Goal: Task Accomplishment & Management: Complete application form

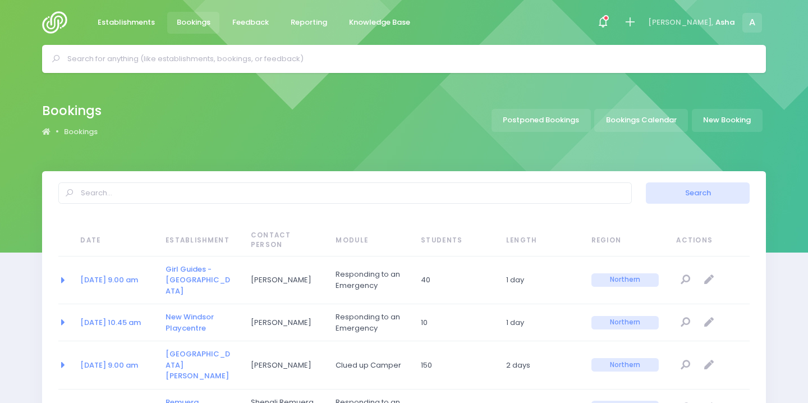
select select "20"
click at [500, 54] on input "text" at bounding box center [408, 59] width 683 height 17
type input "horizon"
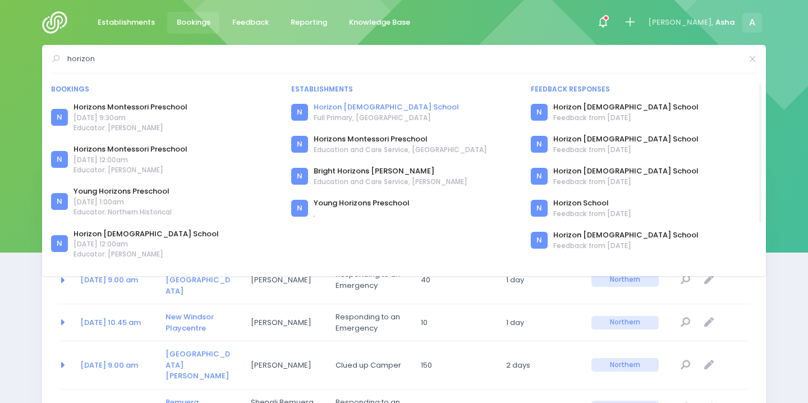
click at [332, 109] on link "Horizon [DEMOGRAPHIC_DATA] School" at bounding box center [386, 107] width 145 height 11
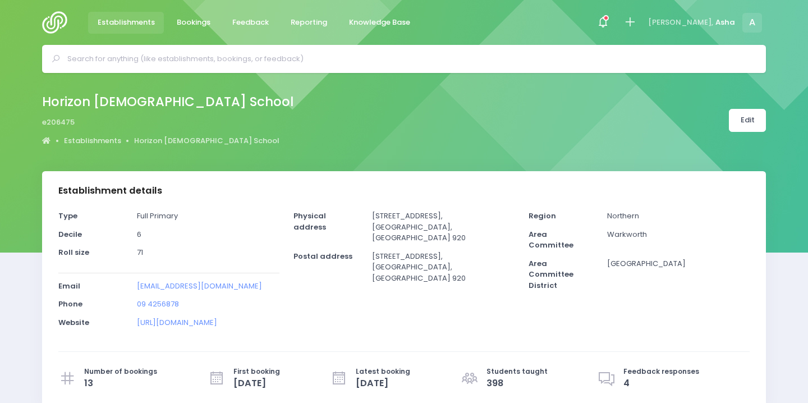
select select "5"
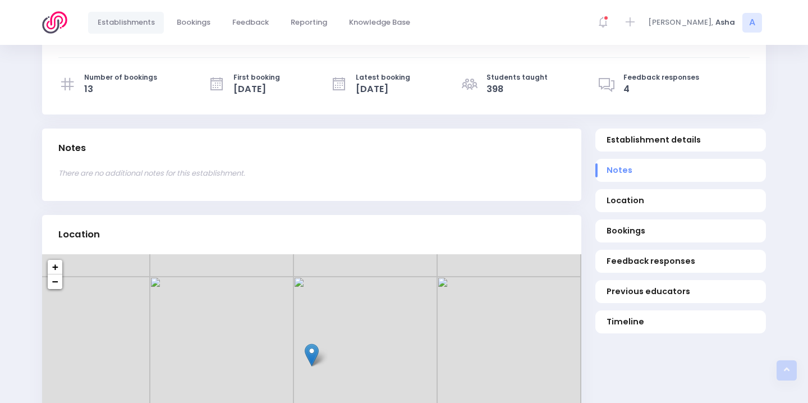
scroll to position [342, 0]
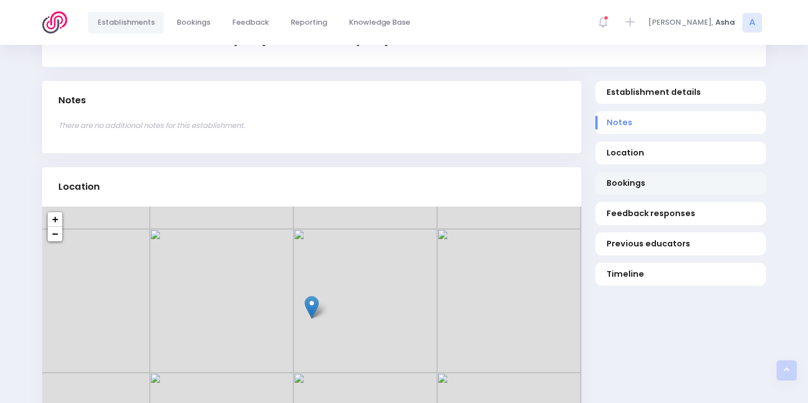
click at [617, 185] on span "Bookings" at bounding box center [681, 183] width 149 height 12
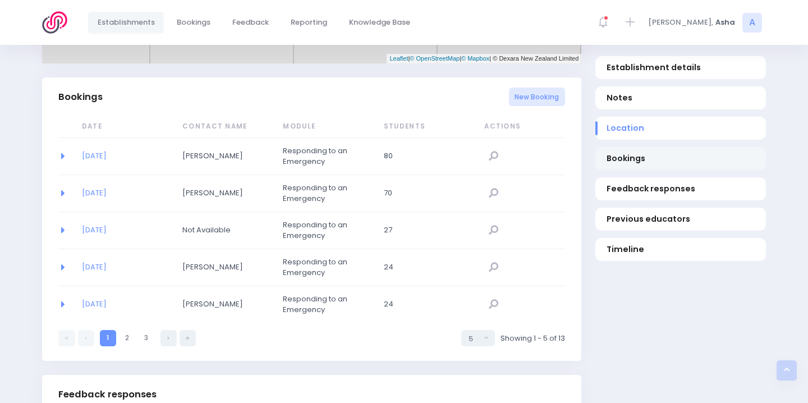
scroll to position [730, 0]
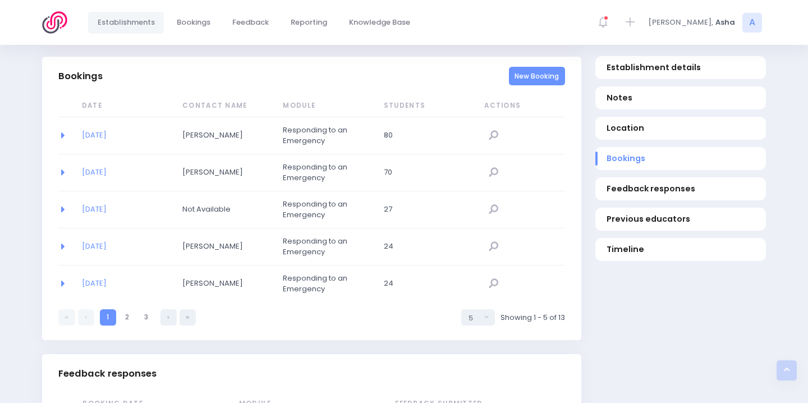
click at [529, 72] on link "New Booking" at bounding box center [537, 76] width 57 height 19
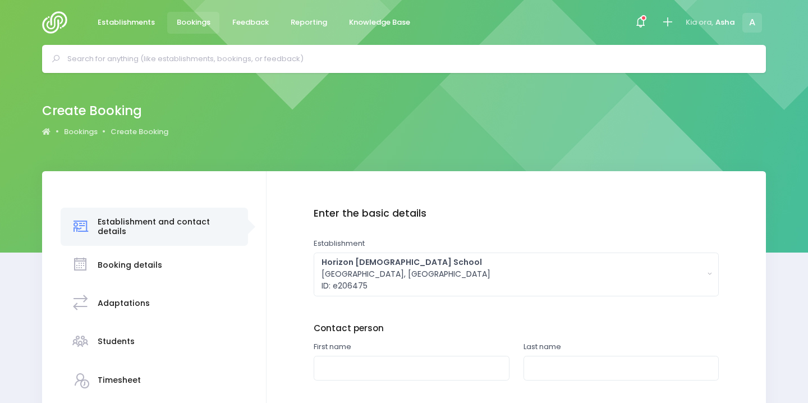
scroll to position [145, 0]
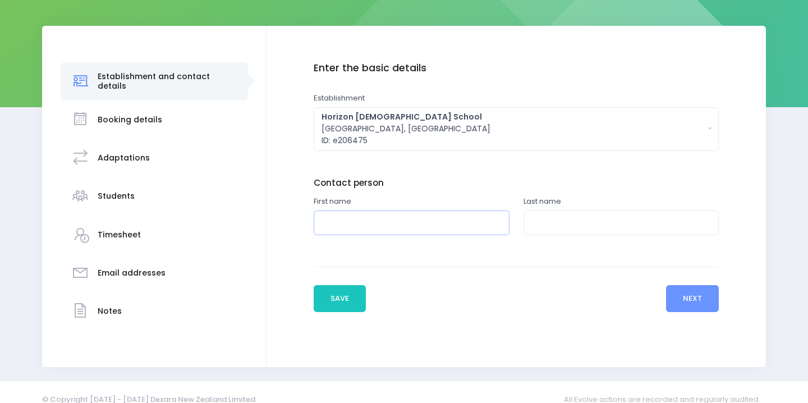
click at [416, 217] on input "text" at bounding box center [412, 223] width 196 height 25
type input "r"
type input "Rachel"
click at [534, 226] on input "text" at bounding box center [622, 223] width 196 height 25
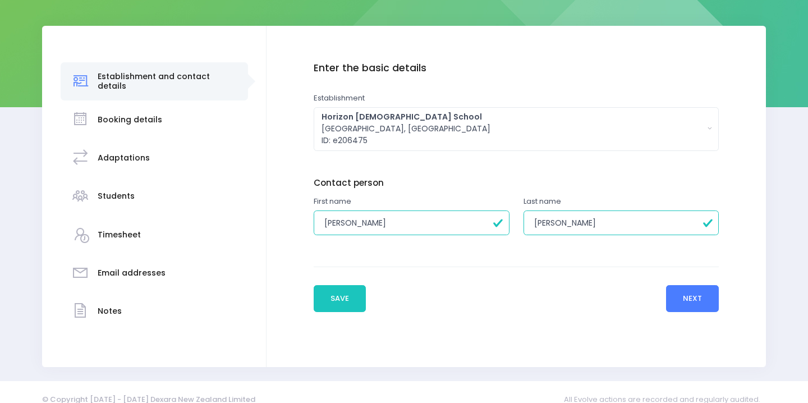
type input "Phelps"
click at [706, 287] on button "Next" at bounding box center [692, 298] width 53 height 27
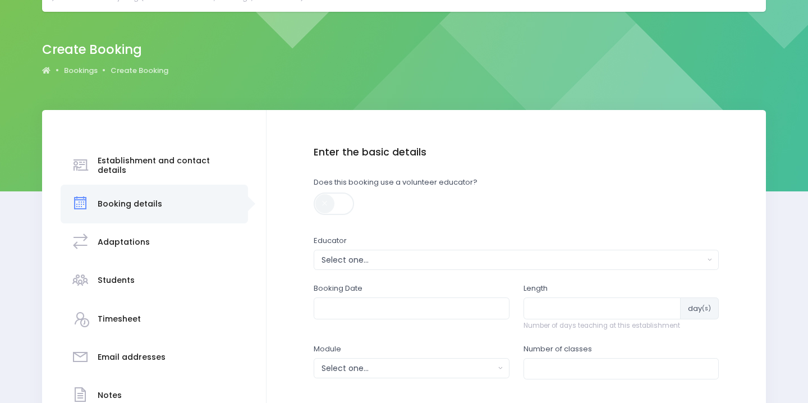
scroll to position [85, 0]
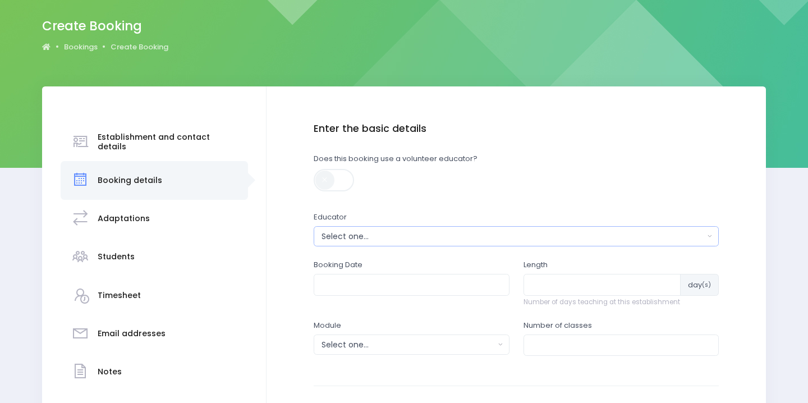
click at [580, 235] on div "Select one..." at bounding box center [513, 237] width 383 height 12
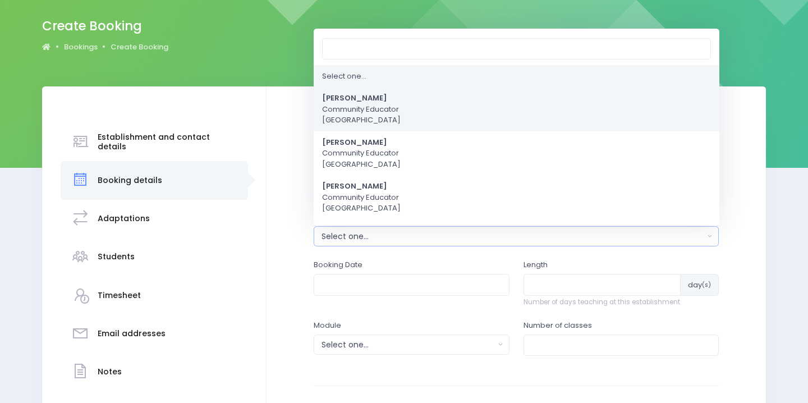
click at [463, 108] on link "Asha Bogdanowicz Community Educator Northern Region" at bounding box center [517, 110] width 406 height 44
select select "321315"
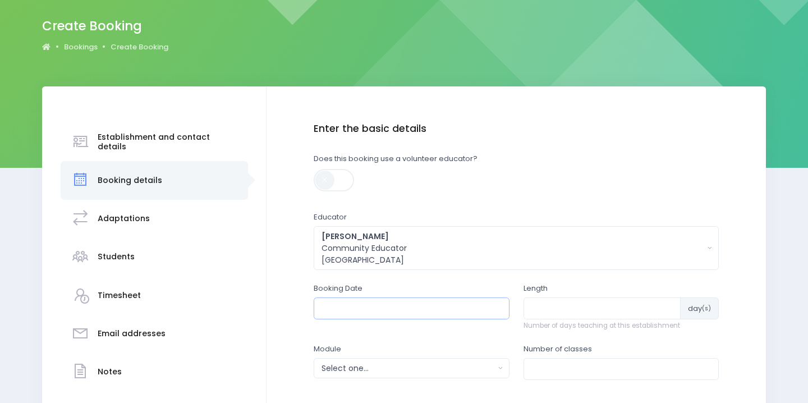
click at [404, 310] on input "text" at bounding box center [412, 308] width 196 height 21
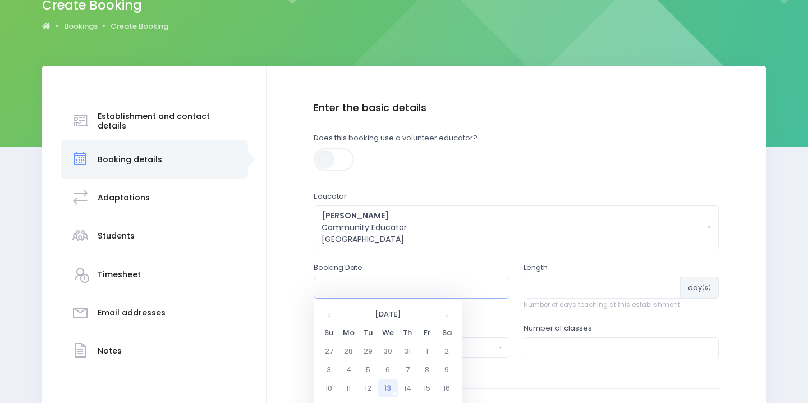
scroll to position [166, 0]
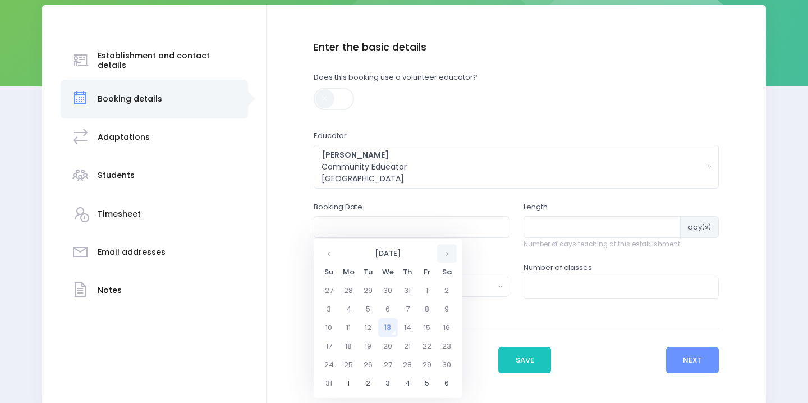
click at [447, 250] on th at bounding box center [447, 253] width 20 height 19
click at [447, 251] on th at bounding box center [447, 253] width 20 height 19
click at [442, 253] on th at bounding box center [447, 253] width 20 height 19
click at [326, 254] on th at bounding box center [329, 253] width 20 height 19
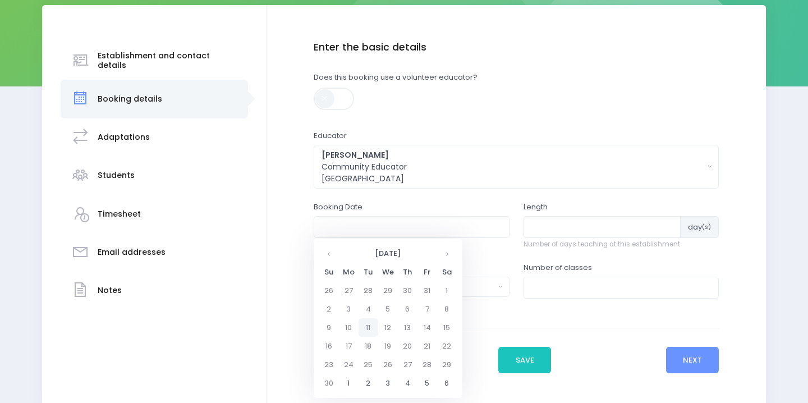
click at [368, 326] on td "11" at bounding box center [369, 327] width 20 height 19
click at [398, 305] on span "9" at bounding box center [399, 306] width 20 height 15
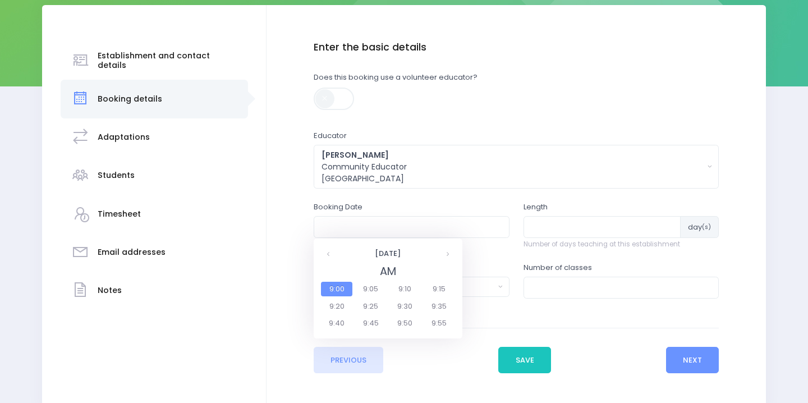
click at [367, 290] on span "9:05" at bounding box center [370, 289] width 31 height 15
type input "11/11/2025 09:05 AM"
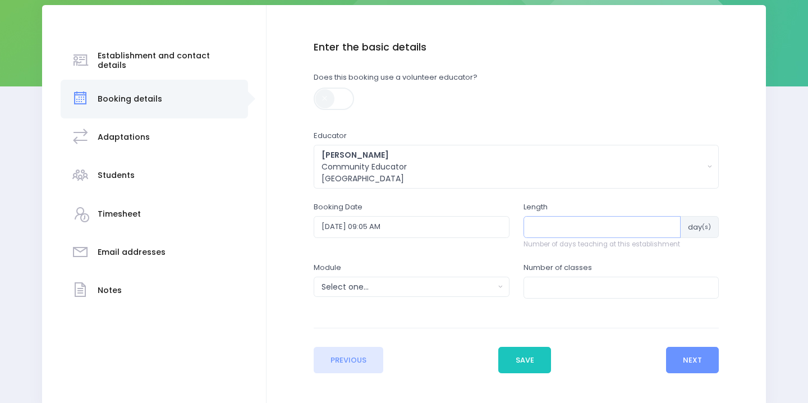
click at [563, 220] on input "number" at bounding box center [603, 226] width 158 height 21
type input "4"
click at [491, 281] on div "Select one..." at bounding box center [408, 287] width 173 height 12
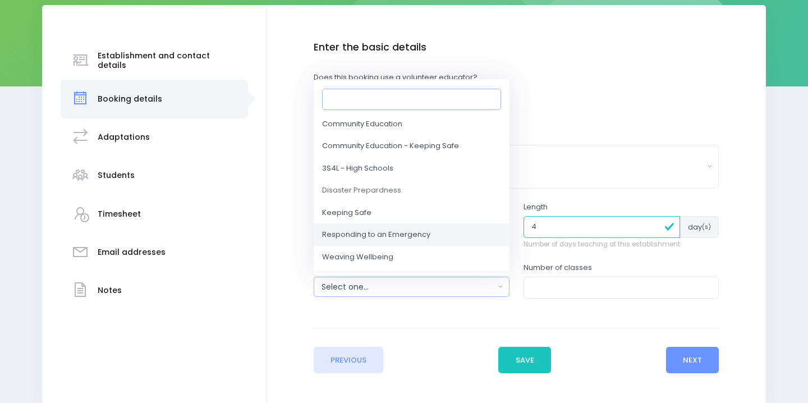
scroll to position [57, 0]
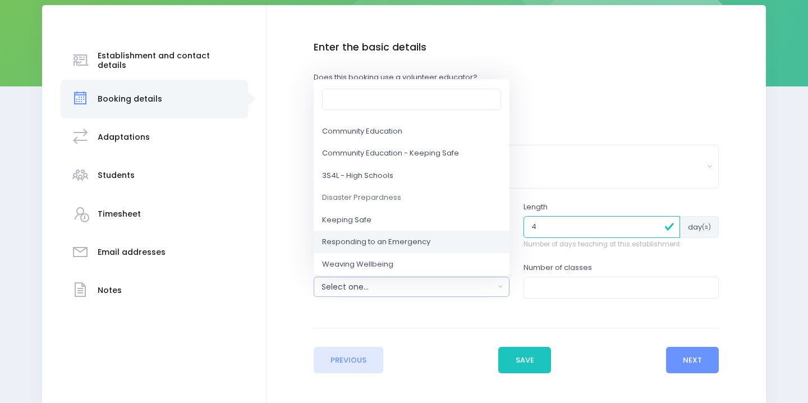
click at [413, 246] on span "Responding to an Emergency" at bounding box center [376, 242] width 108 height 11
select select "Responding to an Emergency"
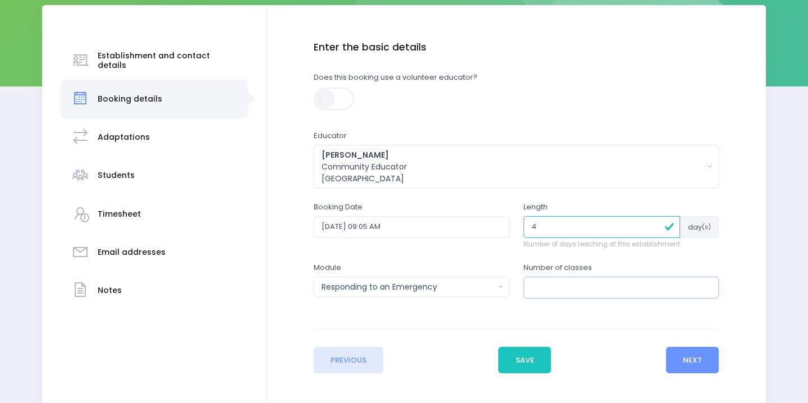
click at [555, 293] on input "number" at bounding box center [622, 287] width 196 height 21
type input "3"
click at [719, 360] on button "Next" at bounding box center [692, 360] width 53 height 27
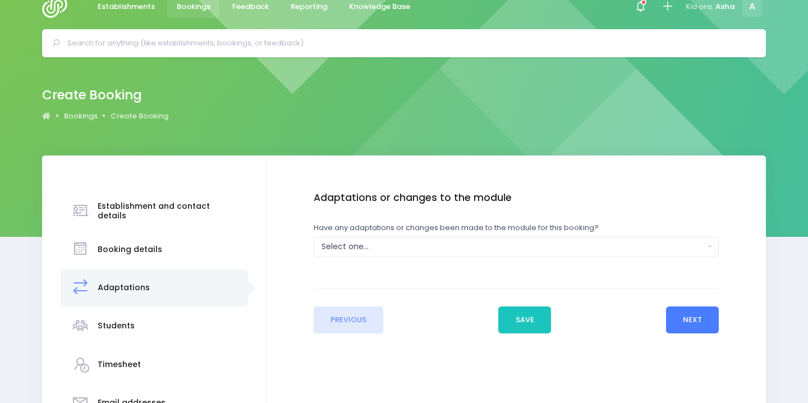
scroll to position [0, 0]
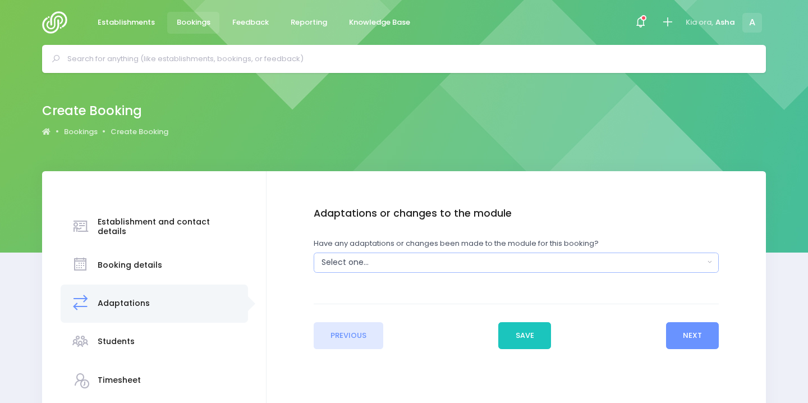
click at [587, 271] on button "Select one..." at bounding box center [517, 263] width 406 height 20
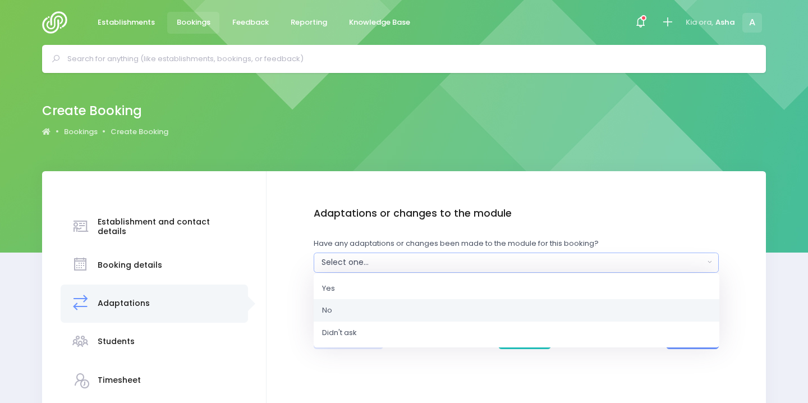
click at [570, 303] on link "No" at bounding box center [517, 310] width 406 height 22
select select "No"
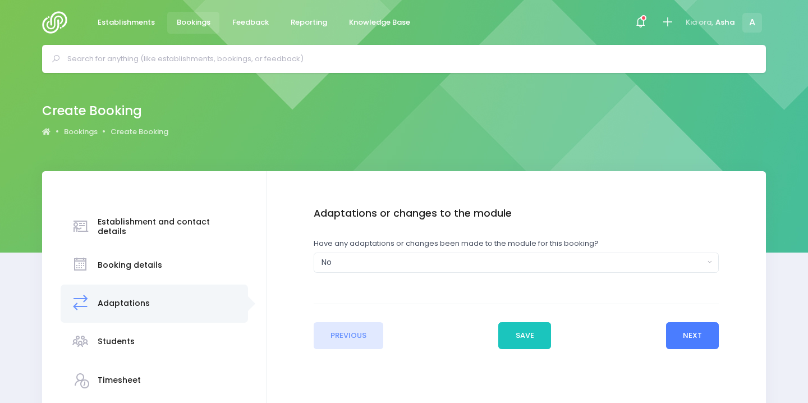
click at [675, 335] on button "Next" at bounding box center [692, 335] width 53 height 27
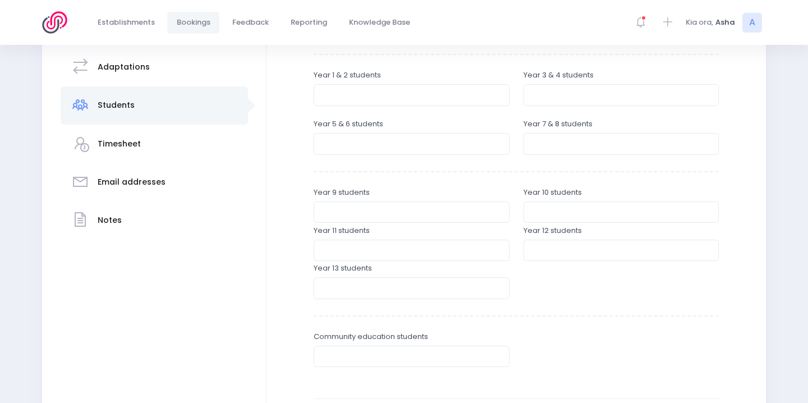
scroll to position [364, 0]
